Goal: Task Accomplishment & Management: Complete application form

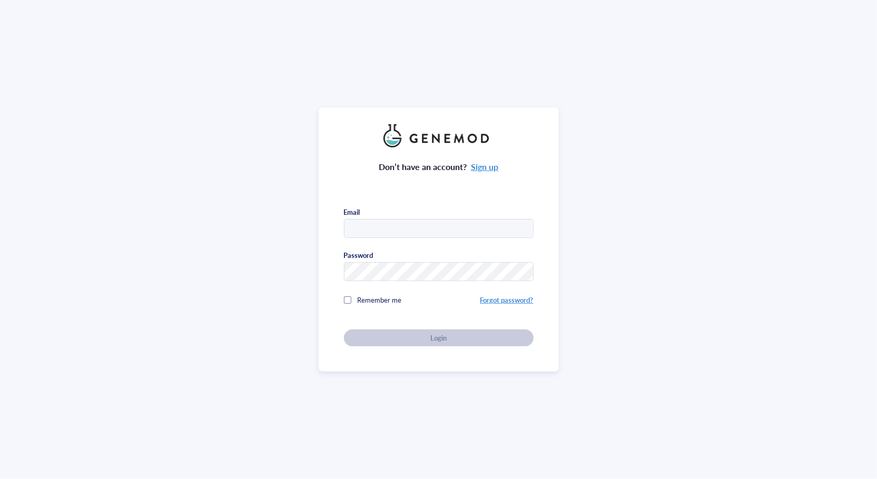
type input "[EMAIL_ADDRESS][DOMAIN_NAME]"
click at [340, 297] on div "Don’t have an account? Sign up Email [EMAIL_ADDRESS][DOMAIN_NAME] Password Reme…" at bounding box center [439, 239] width 240 height 264
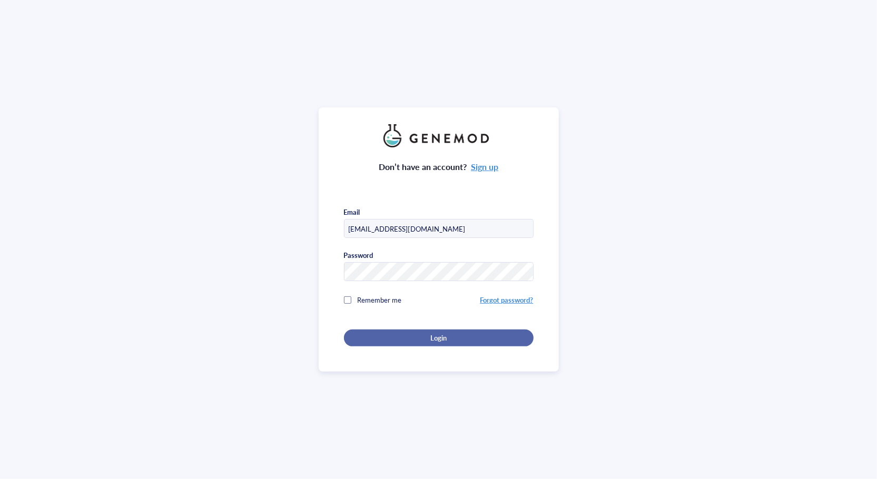
click at [369, 336] on div "Login" at bounding box center [439, 337] width 156 height 9
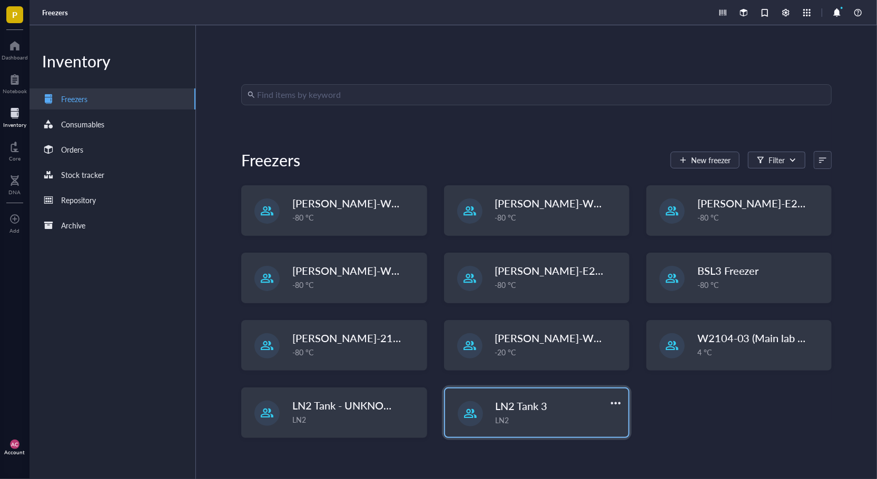
click at [487, 402] on div "LN2 Tank 3 LN2" at bounding box center [536, 413] width 183 height 48
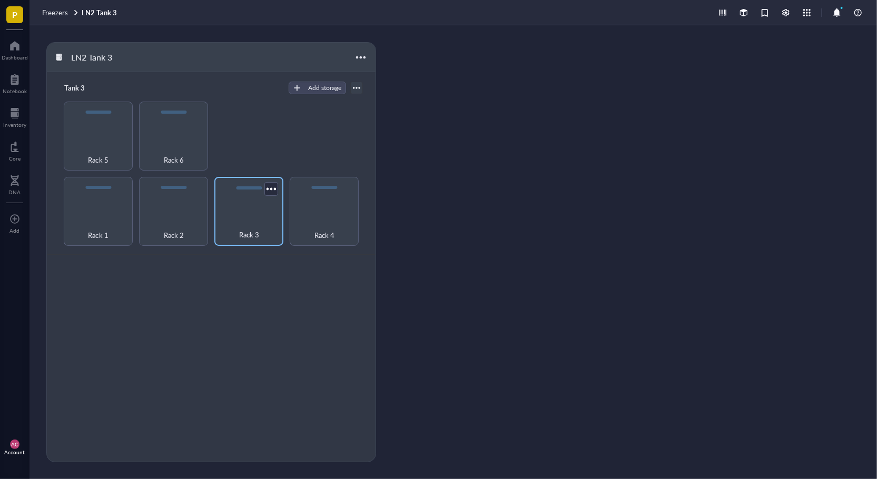
click at [258, 222] on div "Rack 3" at bounding box center [249, 228] width 58 height 23
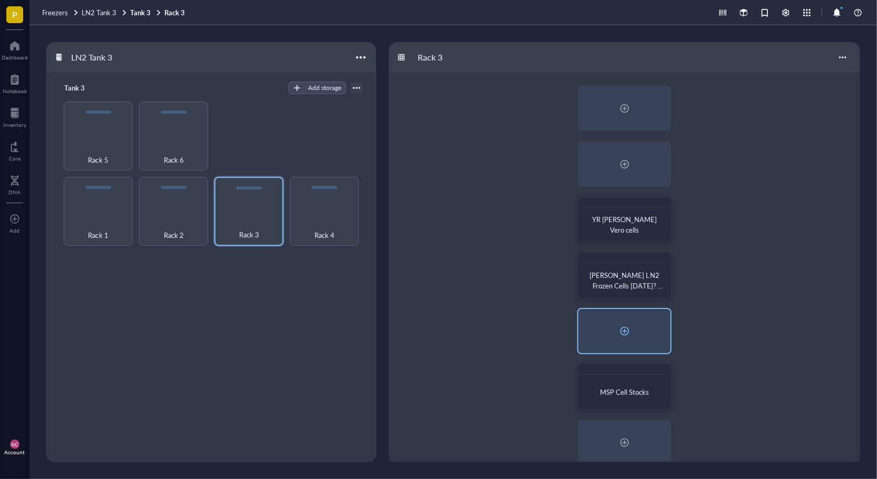
click at [626, 327] on div at bounding box center [624, 331] width 17 height 17
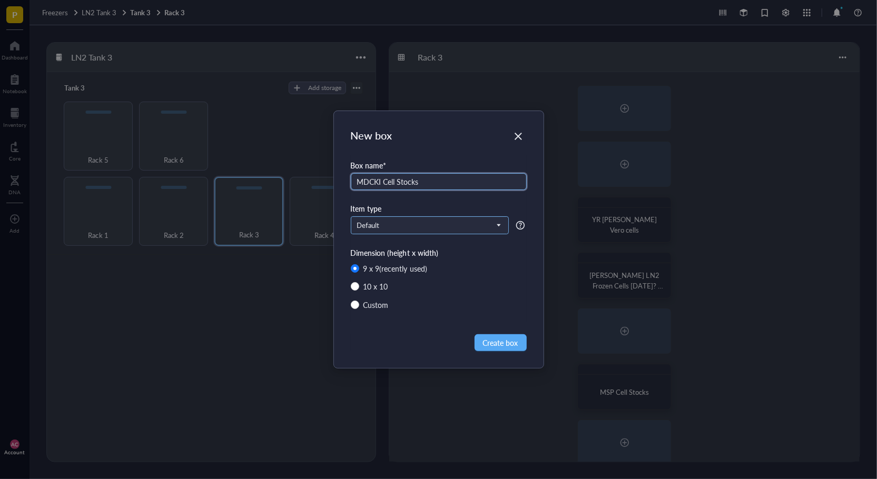
click at [372, 225] on span "Default" at bounding box center [428, 225] width 143 height 9
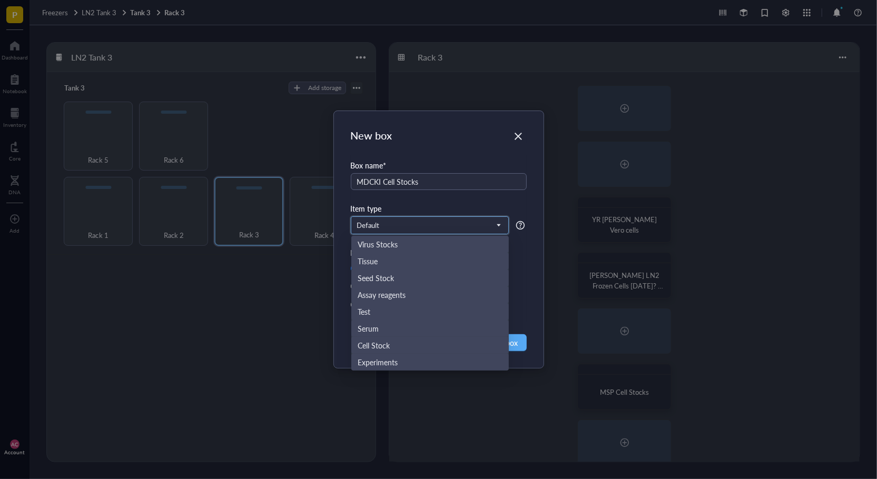
scroll to position [51, 0]
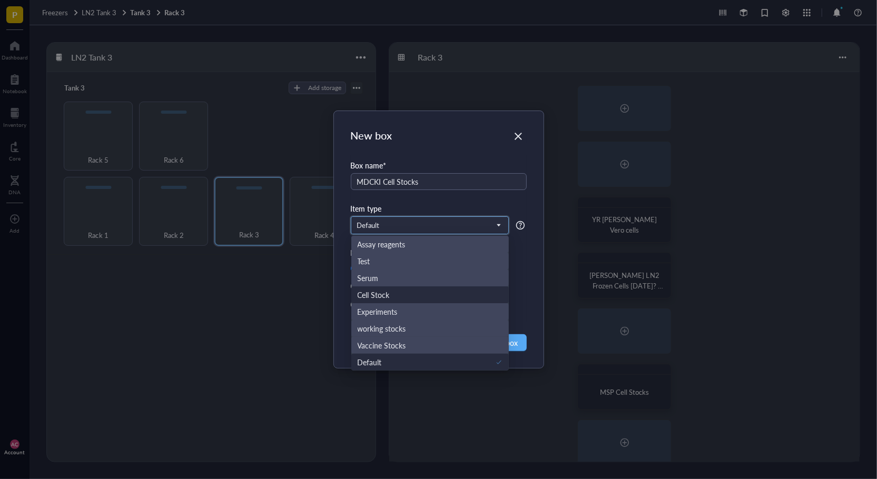
click at [394, 296] on div "Cell Stock" at bounding box center [430, 295] width 145 height 12
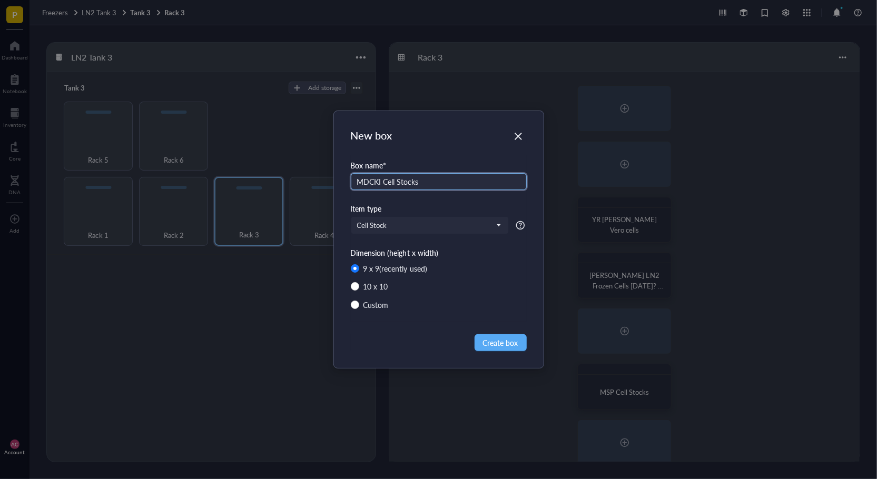
drag, startPoint x: 439, startPoint y: 176, endPoint x: 395, endPoint y: 187, distance: 45.6
click at [395, 187] on input "MDCKI Cell Stocks" at bounding box center [439, 181] width 176 height 17
type input "MDCKI Cells"
click at [498, 348] on span "Create box" at bounding box center [500, 343] width 35 height 12
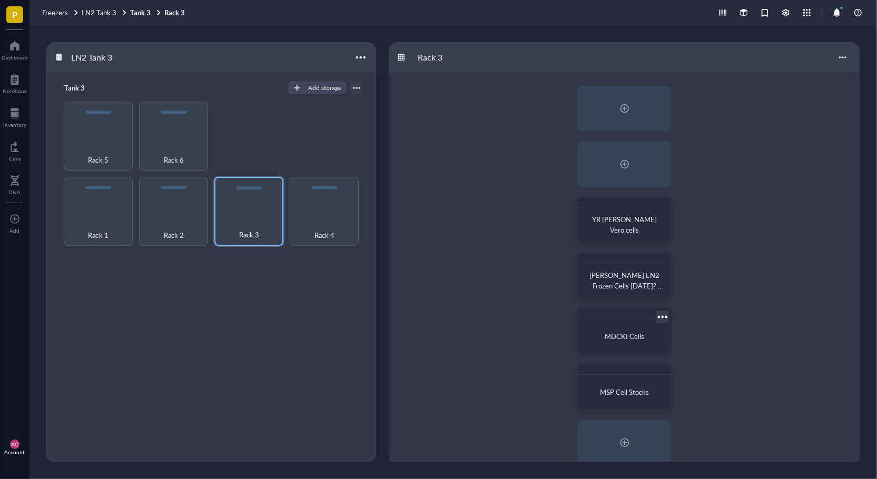
click at [634, 331] on div "MDCKI Cells" at bounding box center [624, 336] width 77 height 11
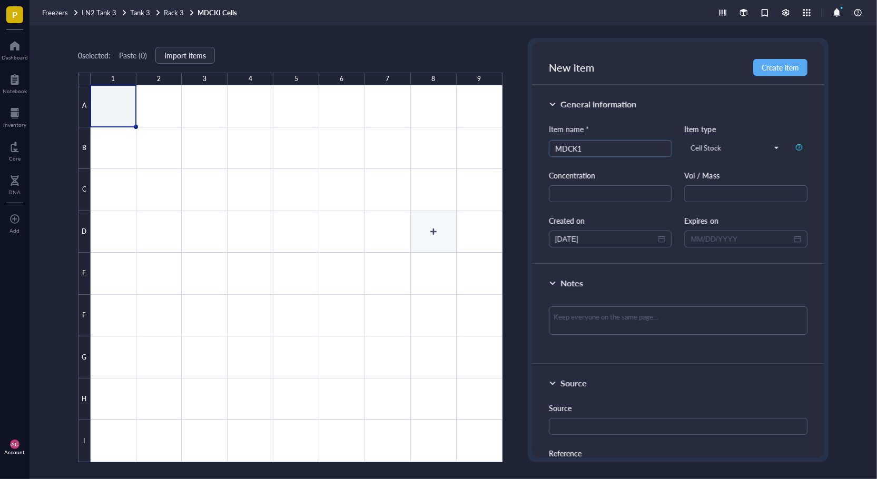
type input "MDCK1"
type input "5e6 cell/mL"
click at [663, 242] on div "[DATE]" at bounding box center [610, 239] width 111 height 12
type input "1mL"
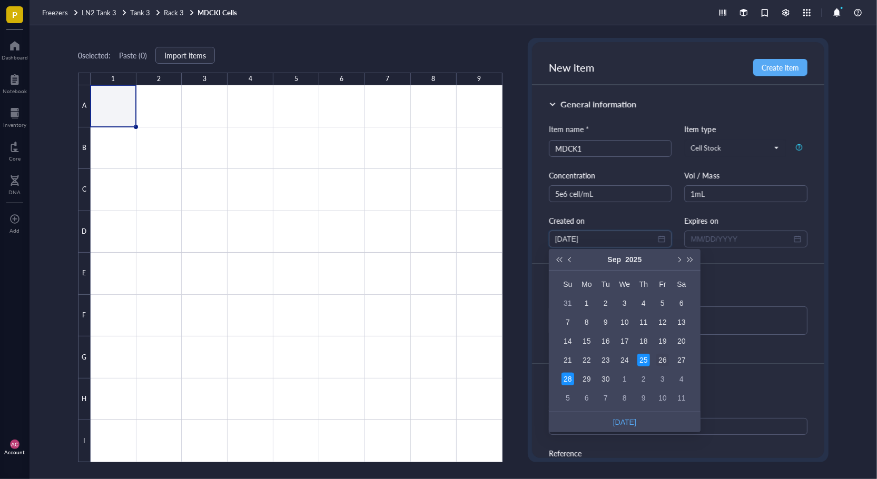
type input "[DATE]"
click at [658, 360] on div "26" at bounding box center [662, 360] width 13 height 13
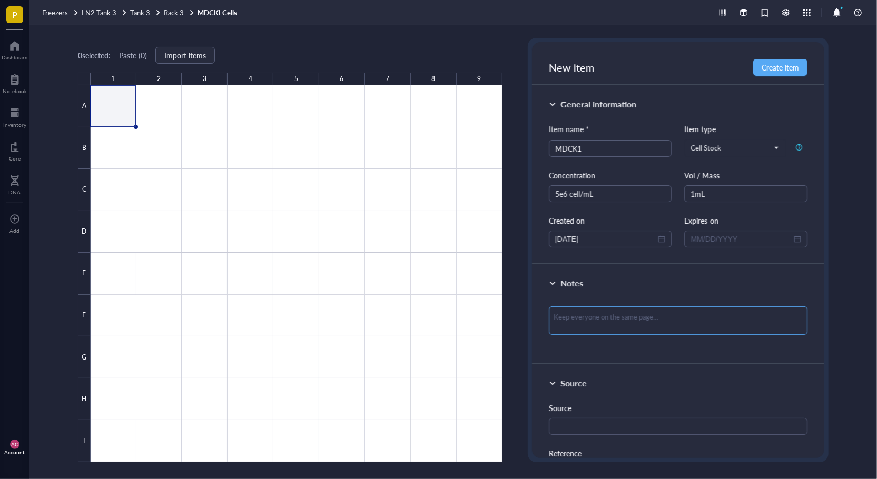
scroll to position [22, 0]
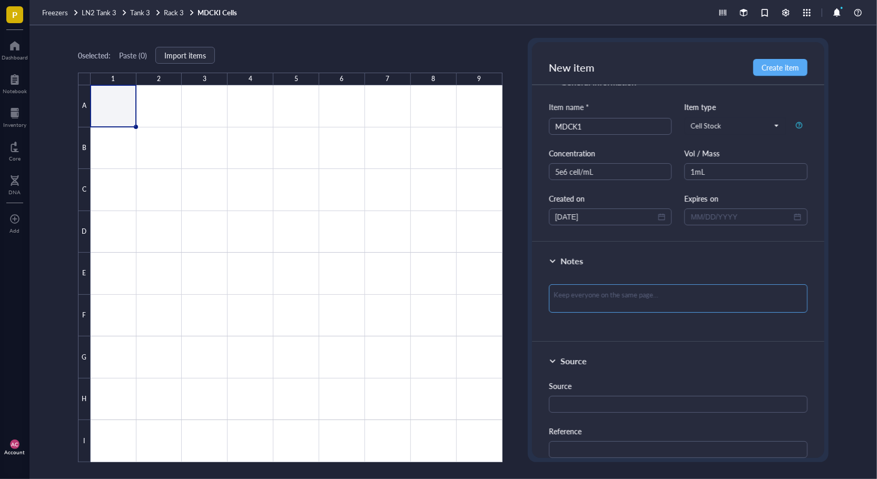
click at [616, 307] on textarea at bounding box center [678, 298] width 259 height 28
type textarea "P"
type textarea "Pa"
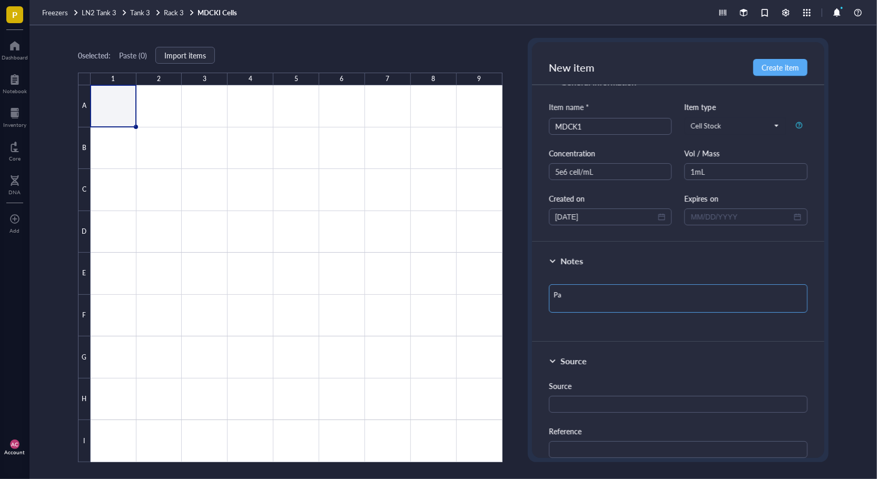
type textarea "Pas"
type textarea "Pass"
type textarea "Passa"
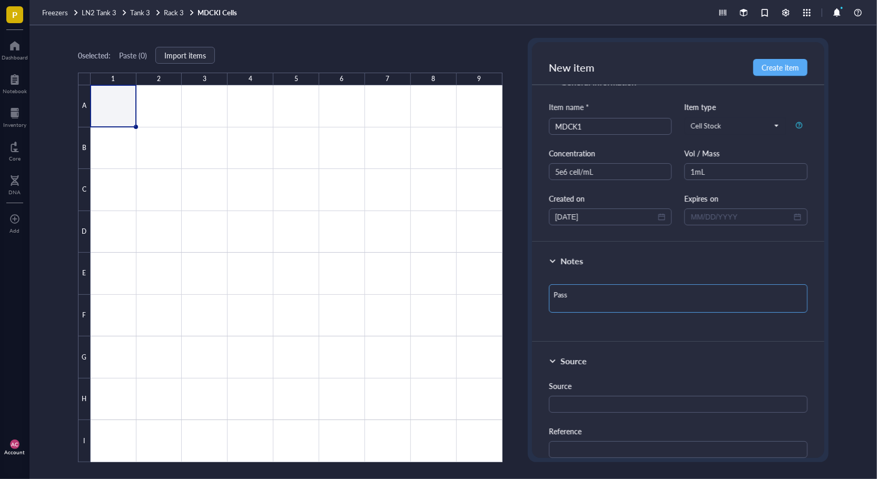
type textarea "Passa"
type textarea "Passag"
type textarea "Passage"
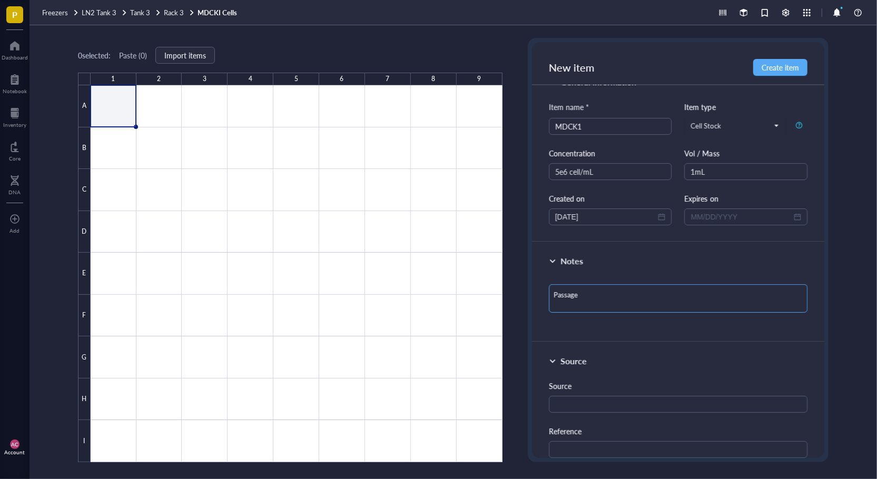
type textarea "Passage 9"
type textarea "Passage 97"
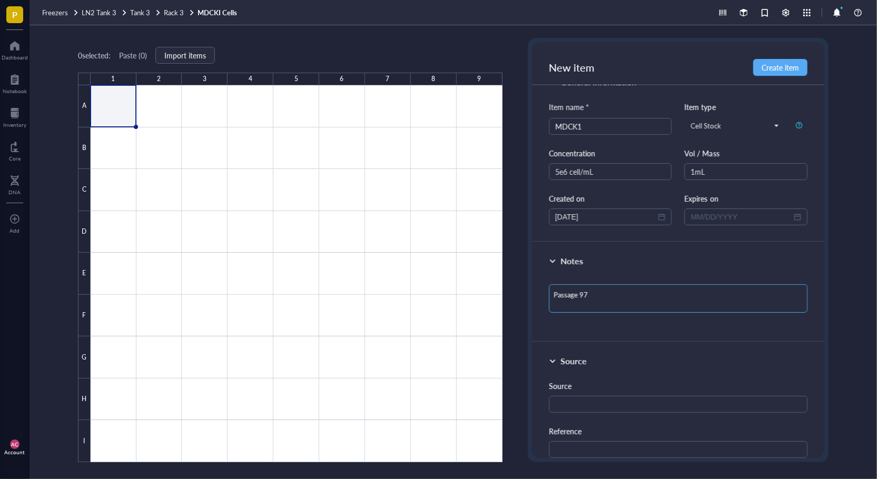
type textarea "Passage 97"
type textarea "Passage 97 A"
type textarea "Passage 97 AW"
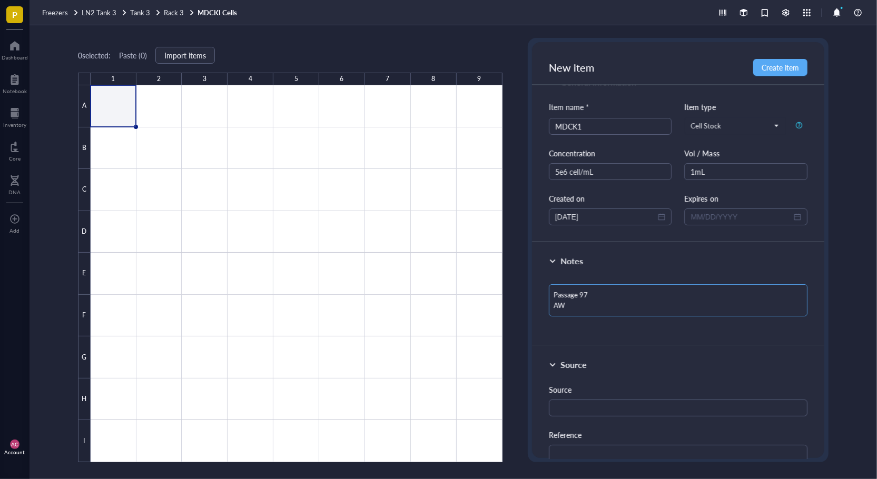
type textarea "Passage 97 AW"
type textarea "Passage 97 AW a"
type textarea "Passage 97 AW an"
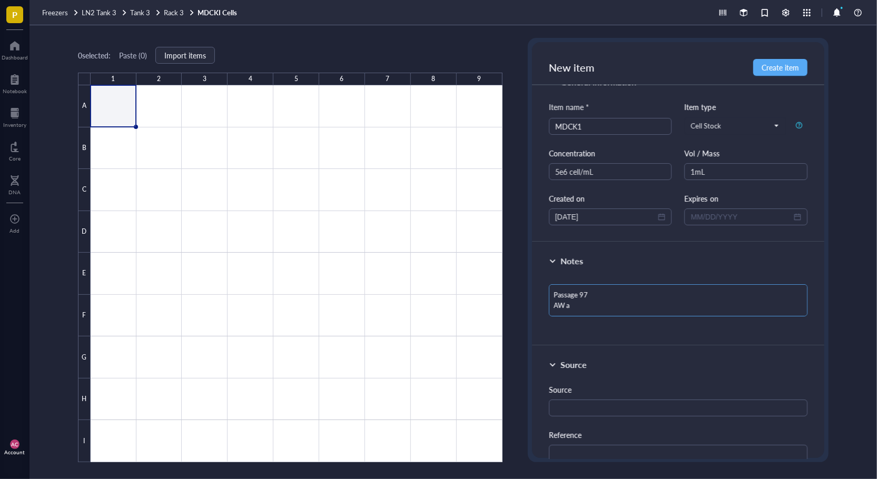
type textarea "Passage 97 AW an"
type textarea "Passage 97 AW and"
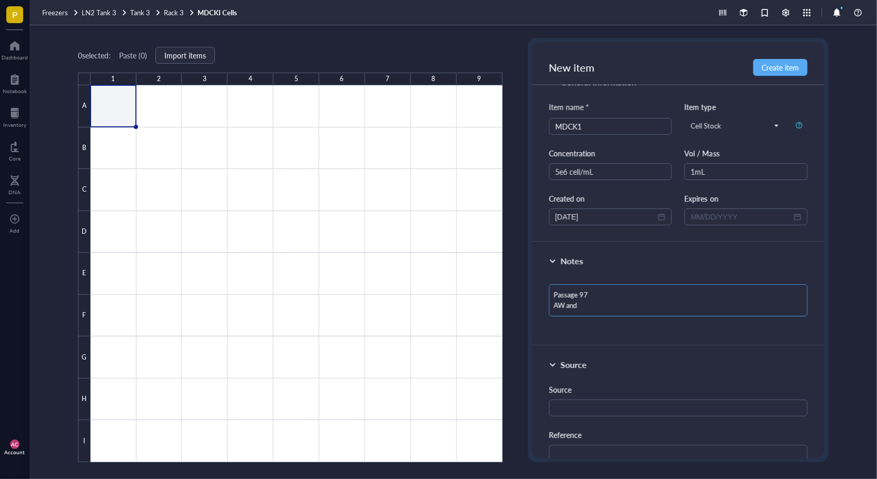
type textarea "Passage 97 AW and M"
type textarea "Passage 97 AW and [GEOGRAPHIC_DATA]"
type textarea "Passage 97 AW and M"
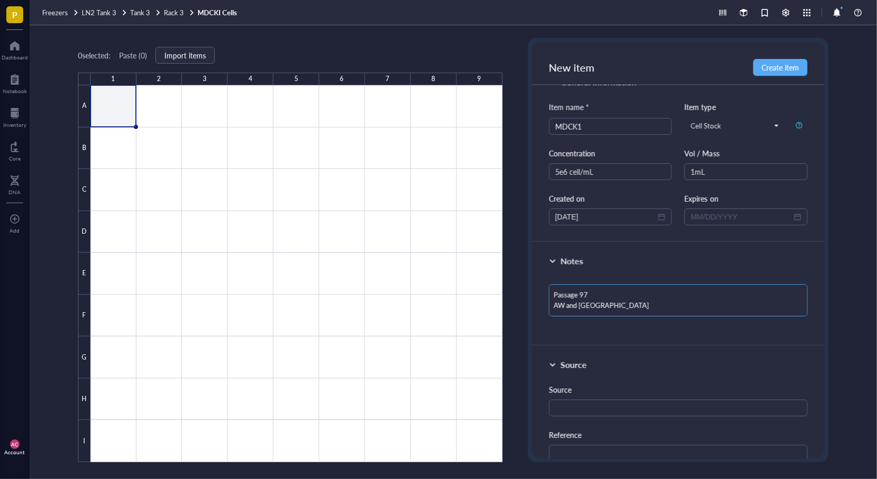
type textarea "Passage 97 AW and M"
type textarea "Passage 97 AW and MP"
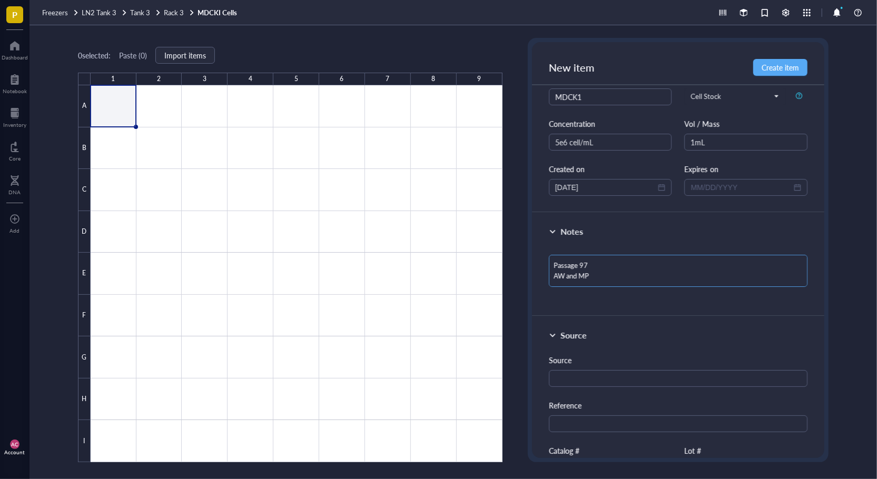
scroll to position [0, 0]
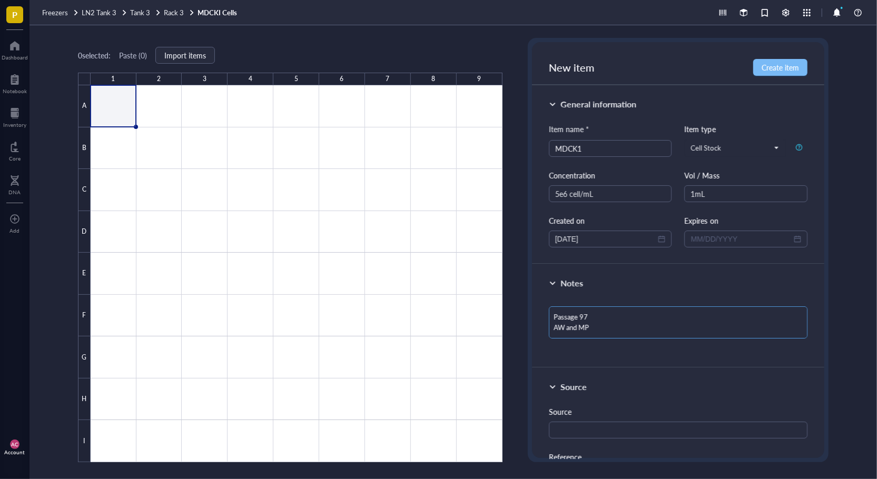
type textarea "Passage 97 AW and MP"
click at [790, 65] on span "Create item" at bounding box center [779, 67] width 37 height 8
type textarea "Keep everyone on the same page…"
type input "[DATE]"
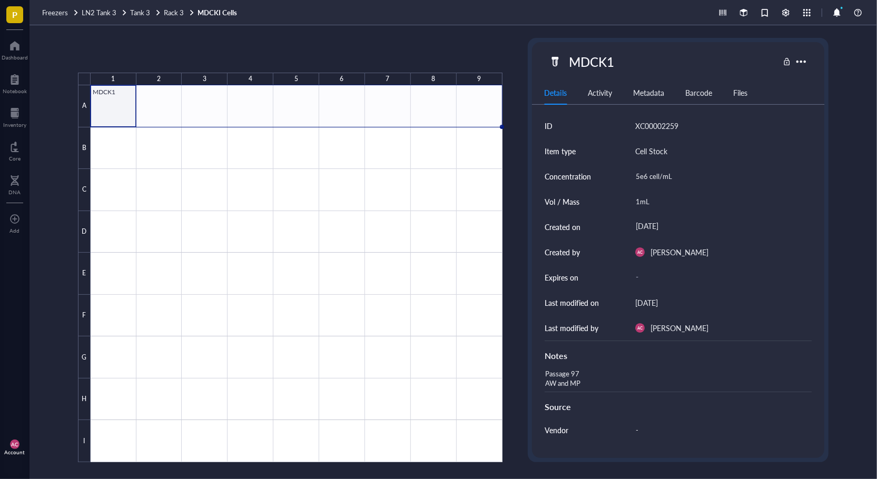
drag, startPoint x: 136, startPoint y: 126, endPoint x: 471, endPoint y: 436, distance: 456.8
click at [0, 0] on div "MDCK1" at bounding box center [0, 0] width 0 height 0
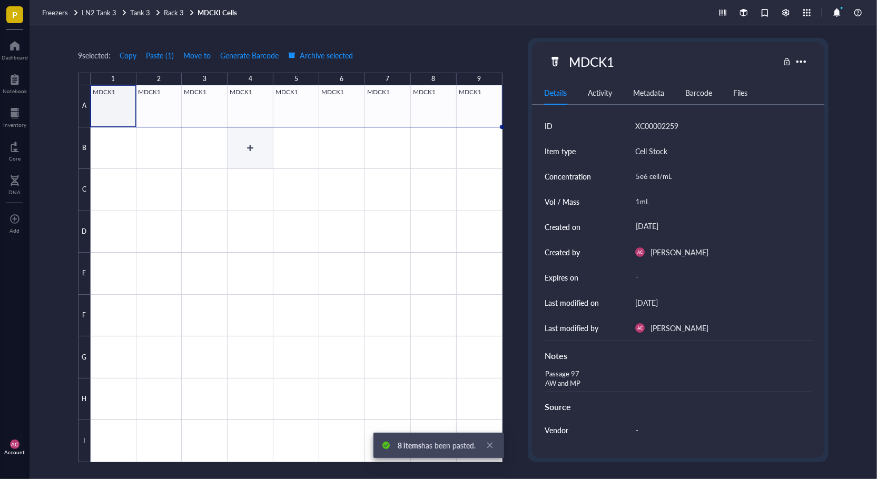
click at [205, 170] on div at bounding box center [297, 273] width 412 height 377
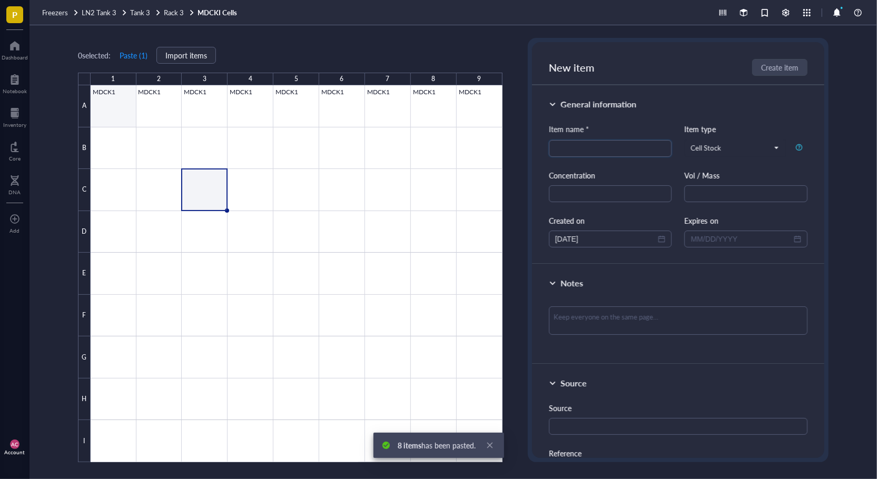
click at [101, 104] on div at bounding box center [297, 273] width 412 height 377
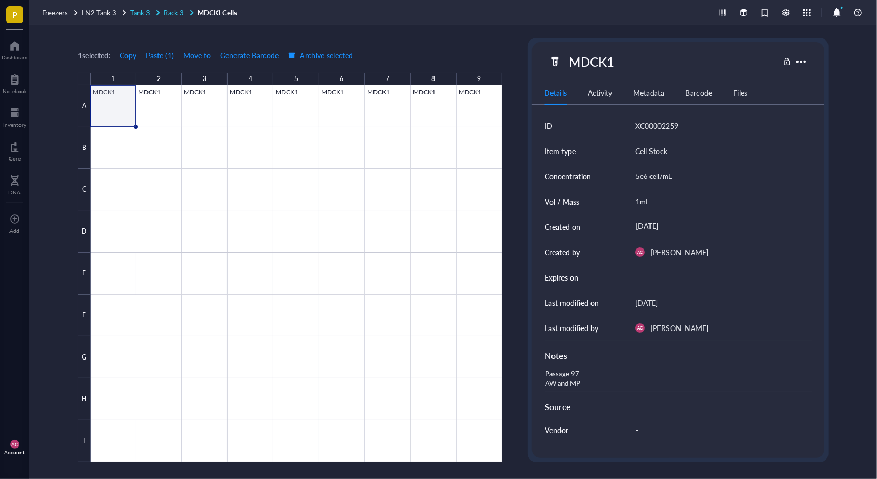
click at [176, 9] on span "Rack 3" at bounding box center [174, 12] width 20 height 10
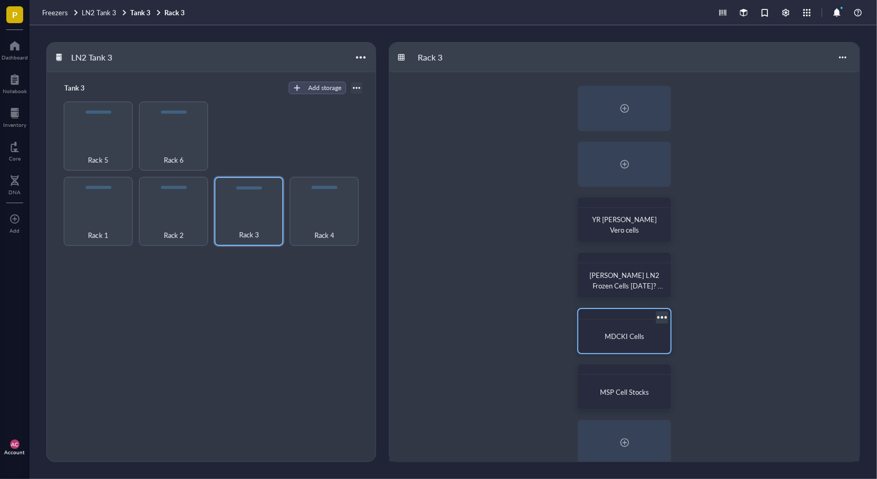
click at [618, 339] on span "MDCKI Cells" at bounding box center [623, 336] width 39 height 10
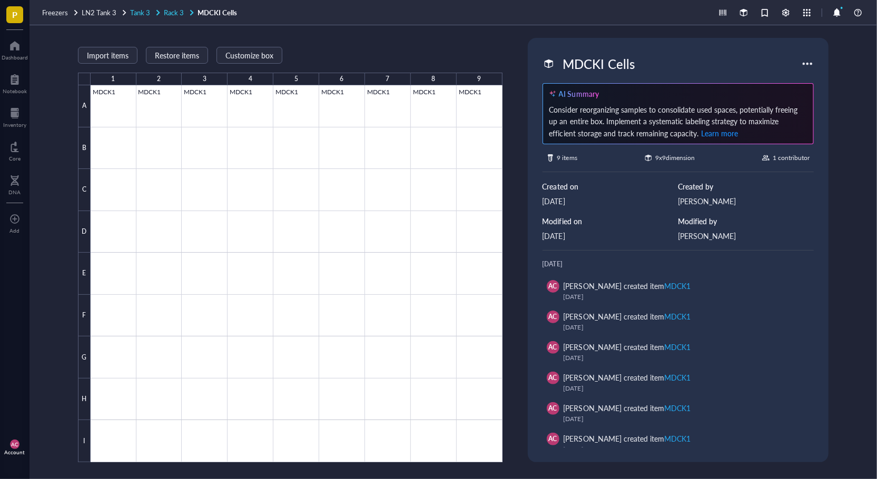
click at [142, 16] on span "Tank 3" at bounding box center [140, 12] width 20 height 10
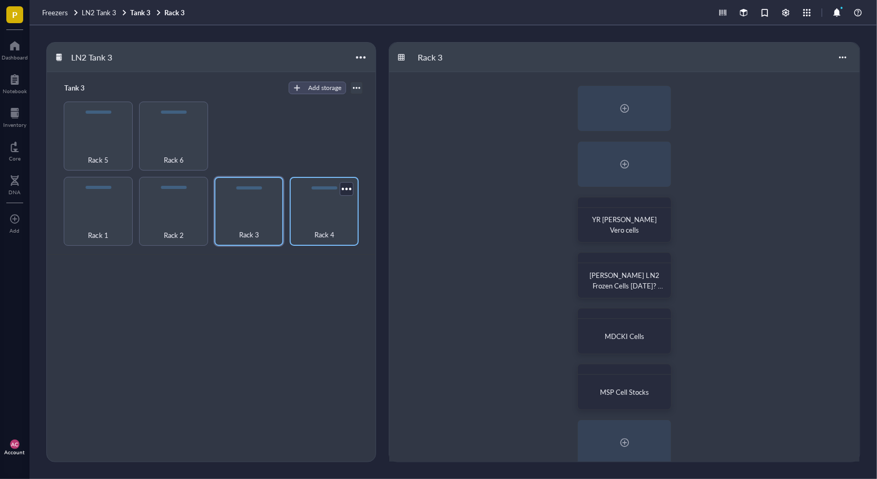
click at [312, 223] on div "Rack 4" at bounding box center [324, 228] width 58 height 23
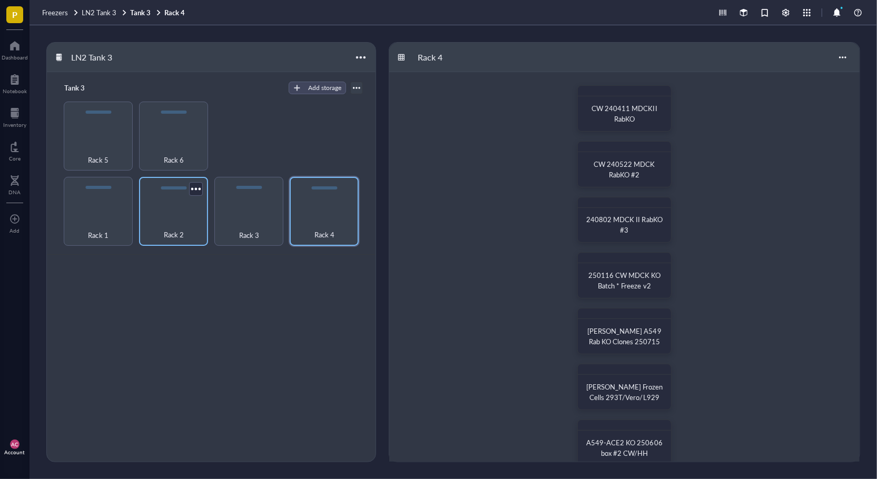
click at [158, 222] on div "Rack 2" at bounding box center [173, 228] width 58 height 23
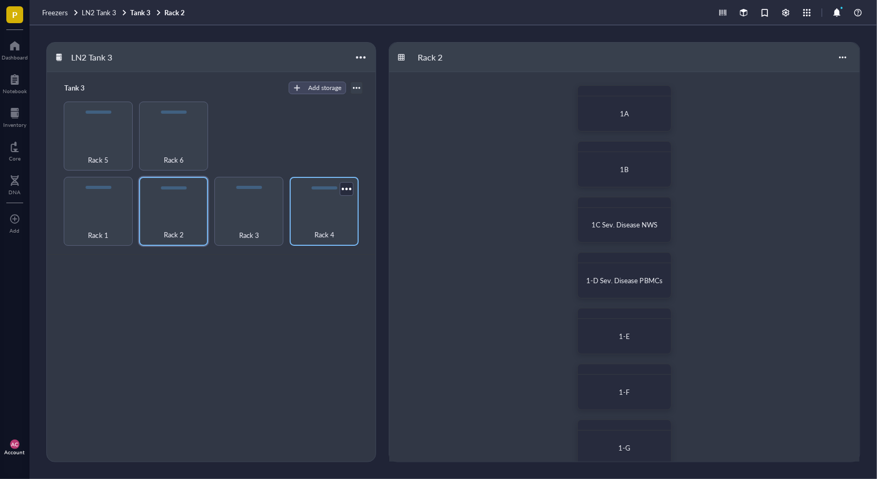
click at [306, 219] on div "Rack 4" at bounding box center [324, 228] width 58 height 23
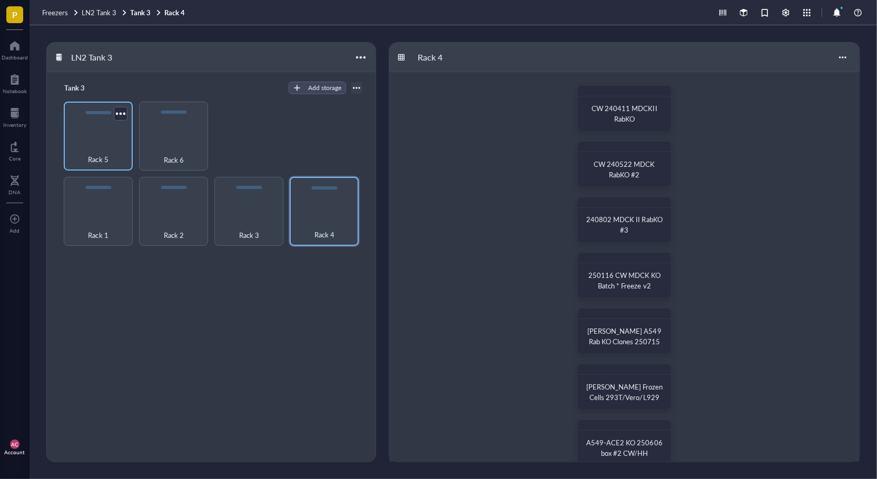
click at [100, 140] on div "Rack 5" at bounding box center [98, 136] width 69 height 69
